Goal: Task Accomplishment & Management: Complete application form

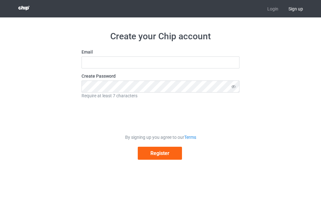
click at [120, 54] on label "Email" at bounding box center [161, 52] width 158 height 6
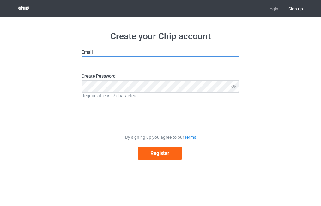
click at [120, 59] on input "text" at bounding box center [161, 62] width 158 height 12
type input "foyezhi1@gmail.com"
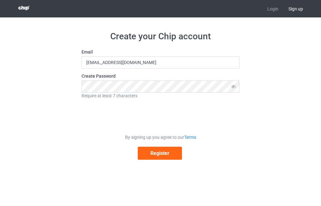
click at [75, 89] on div "Create your Chip account Email foyezhi1@gmail.com Create Password Require at le…" at bounding box center [160, 94] width 295 height 155
click at [248, 108] on div "Create your Chip account Email foyezhi1@gmail.com Create Password Require at le…" at bounding box center [160, 94] width 295 height 155
click at [159, 156] on button "Register" at bounding box center [160, 152] width 44 height 13
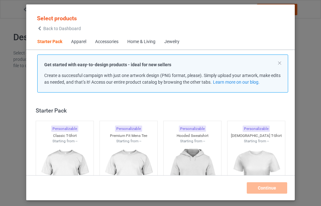
scroll to position [8, 0]
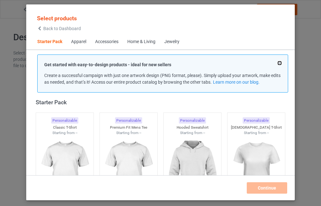
click at [279, 63] on button at bounding box center [279, 62] width 3 height 3
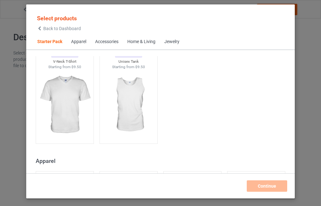
scroll to position [0, 0]
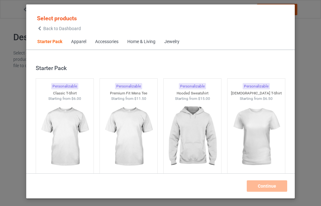
click at [80, 41] on div "Apparel" at bounding box center [78, 42] width 15 height 6
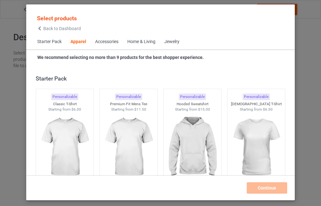
scroll to position [236, 0]
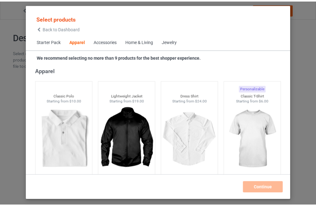
scroll to position [267, 0]
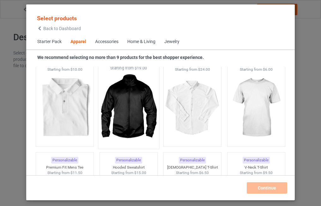
click at [118, 94] on img at bounding box center [128, 108] width 59 height 74
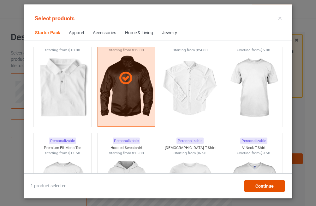
click at [268, 188] on div "Continue" at bounding box center [264, 185] width 40 height 11
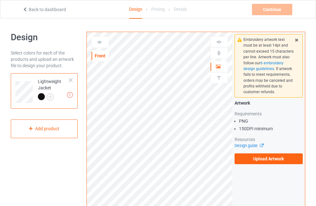
click at [296, 41] on icon at bounding box center [296, 39] width 5 height 4
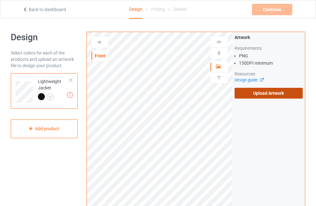
click at [279, 96] on label "Upload Artwork" at bounding box center [269, 93] width 68 height 11
click at [0, 0] on input "Upload Artwork" at bounding box center [0, 0] width 0 height 0
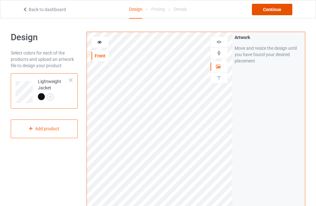
click at [271, 8] on div "Continue" at bounding box center [272, 9] width 40 height 11
